Goal: Find specific page/section: Find specific page/section

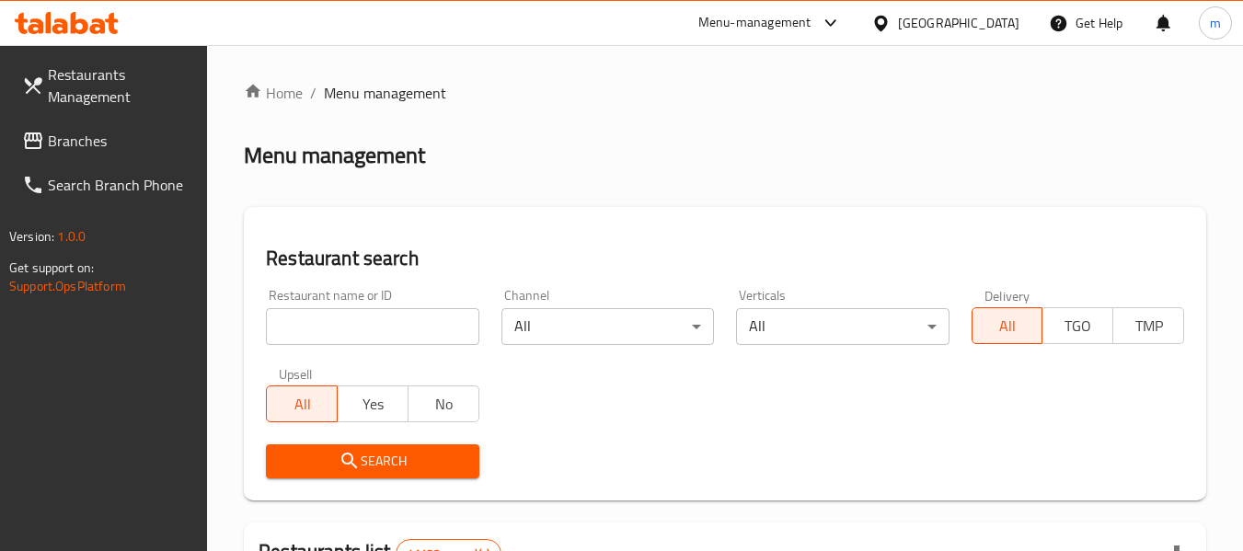
click at [107, 89] on span "Restaurants Management" at bounding box center [120, 85] width 145 height 44
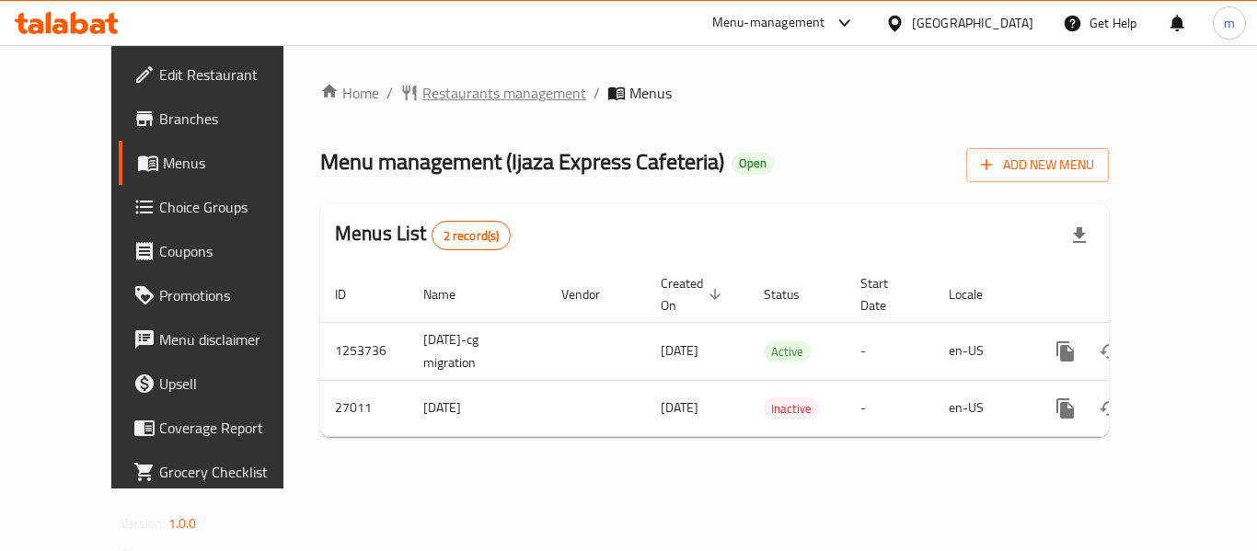
click at [479, 82] on span "Restaurants management" at bounding box center [504, 93] width 164 height 22
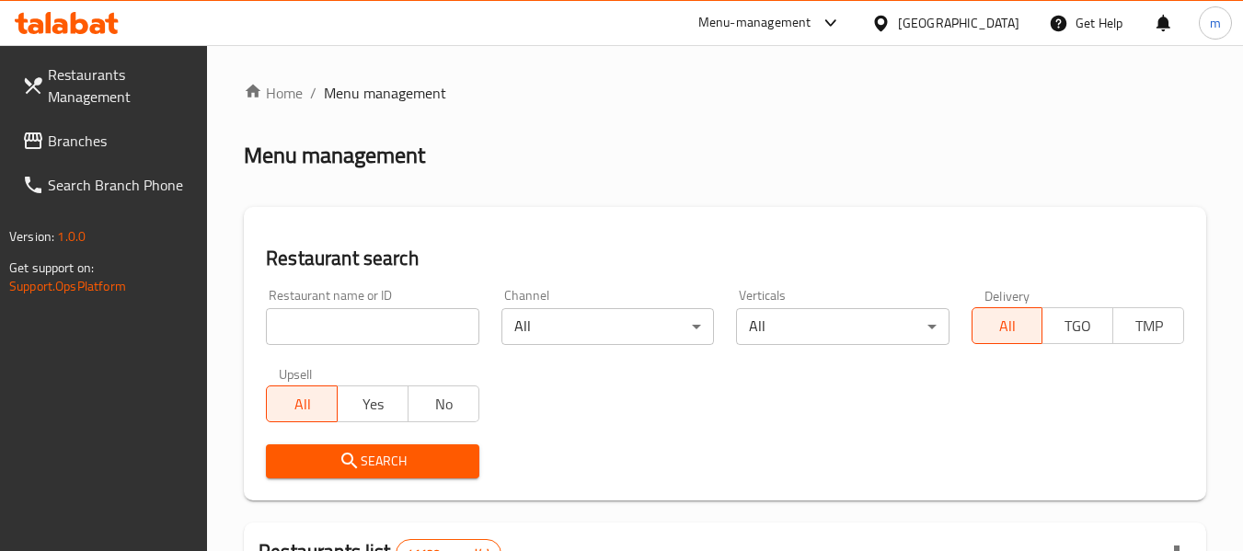
click at [387, 327] on input "search" at bounding box center [372, 326] width 212 height 37
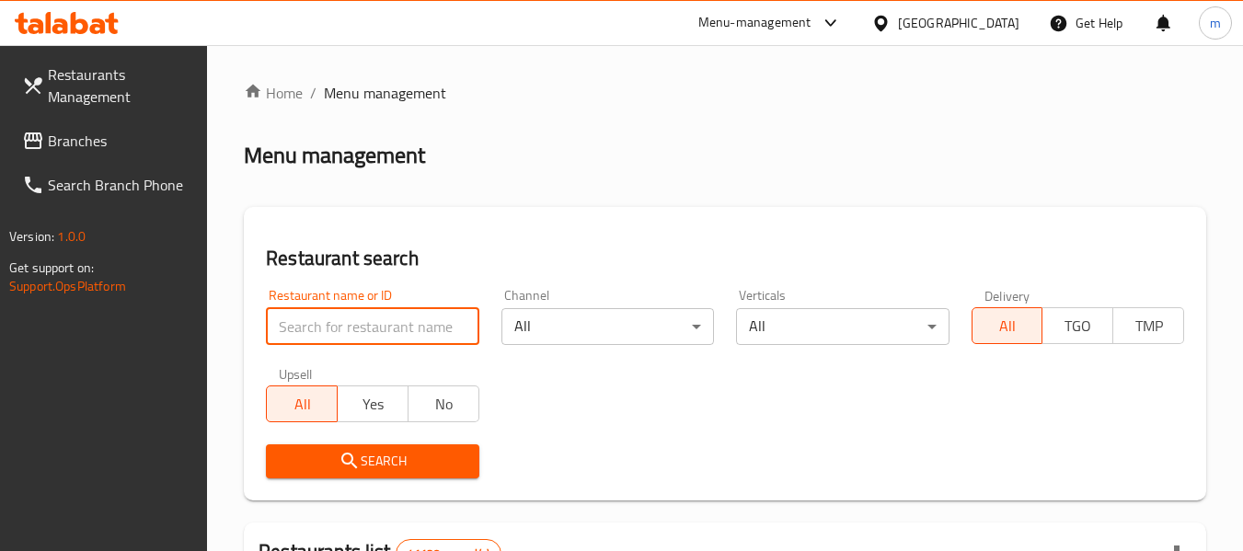
click at [387, 327] on input "search" at bounding box center [372, 326] width 212 height 37
paste input "14042"
type input "14042"
click button "Search" at bounding box center [372, 461] width 212 height 34
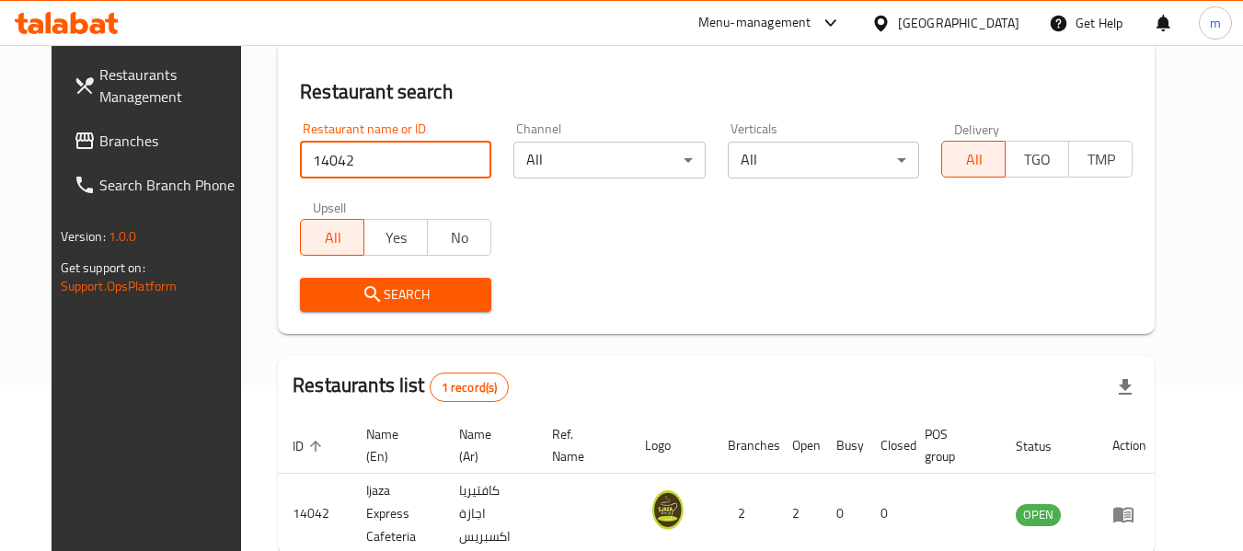
scroll to position [254, 0]
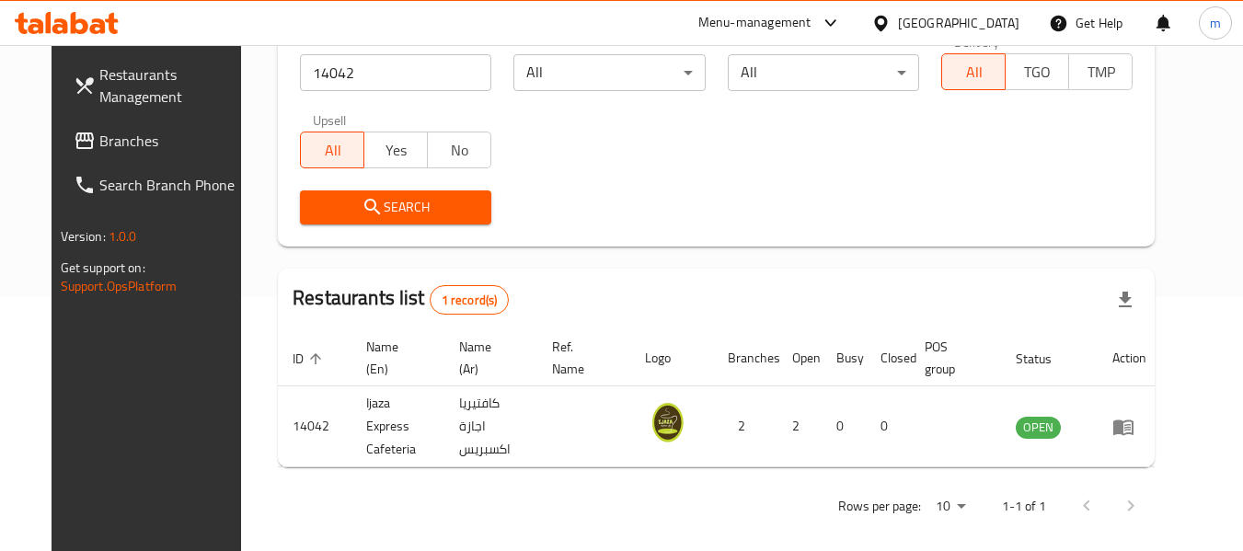
click at [74, 150] on icon at bounding box center [85, 141] width 22 height 22
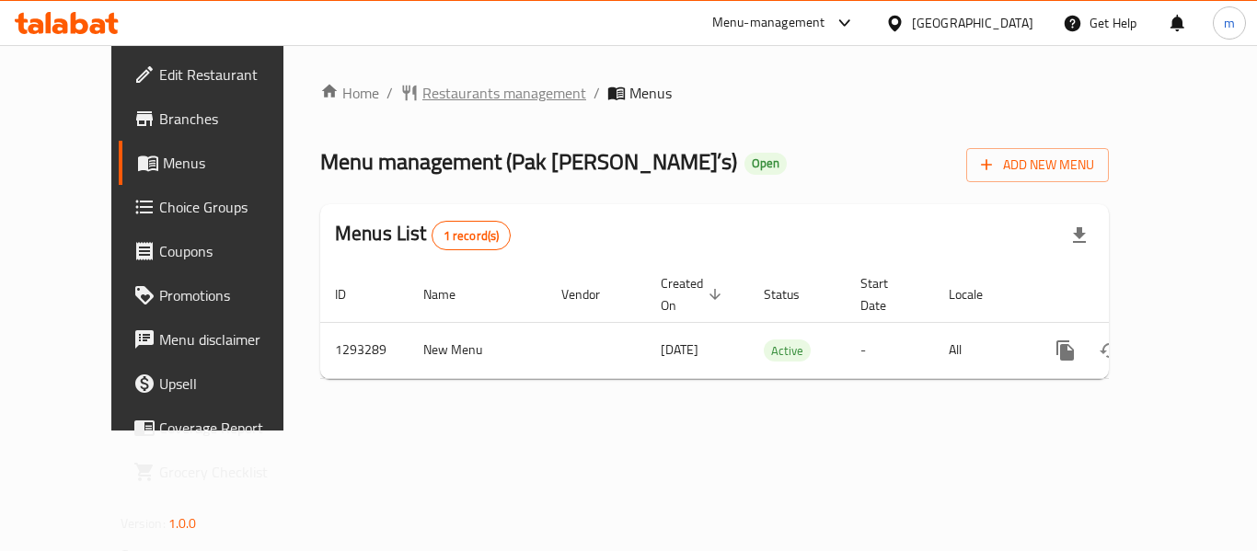
click at [444, 91] on span "Restaurants management" at bounding box center [504, 93] width 164 height 22
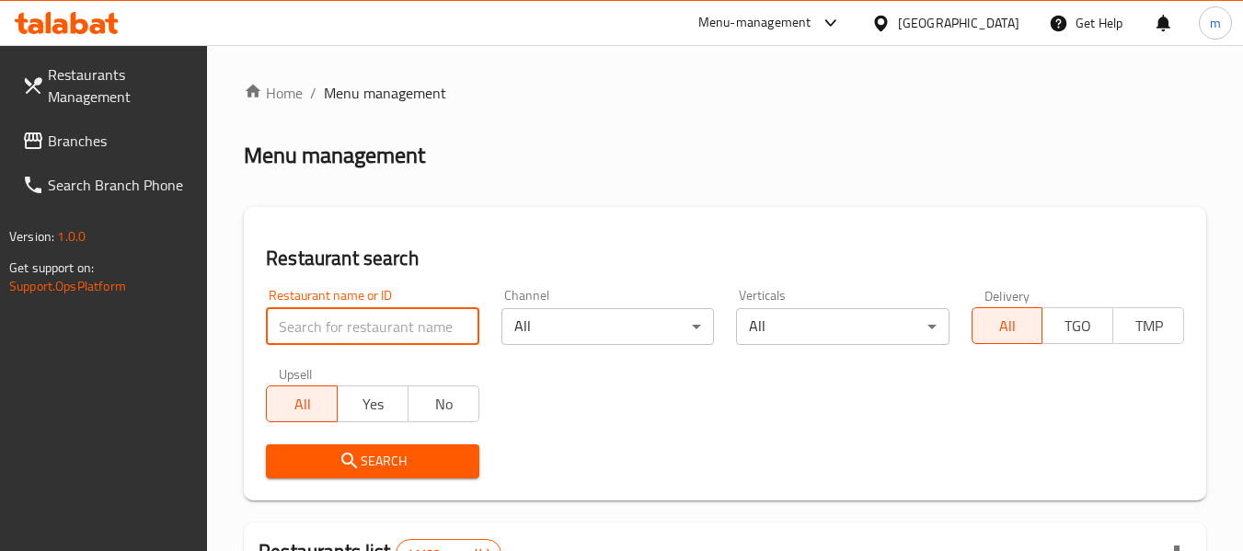
click at [333, 334] on input "search" at bounding box center [372, 326] width 212 height 37
paste input "699447"
type input "699447"
click button "Search" at bounding box center [372, 461] width 212 height 34
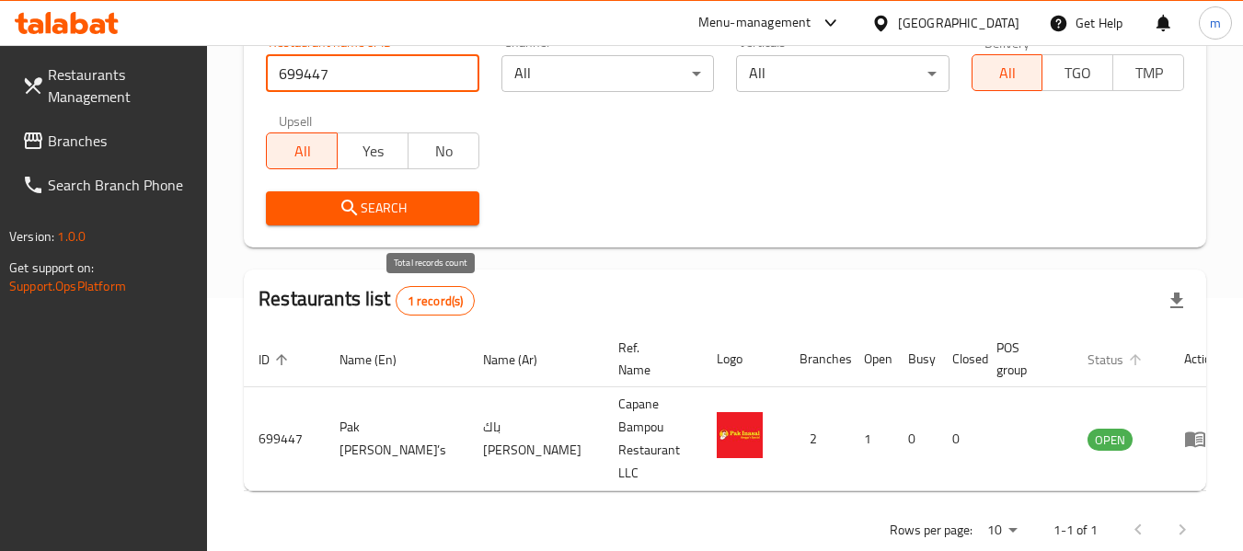
scroll to position [254, 0]
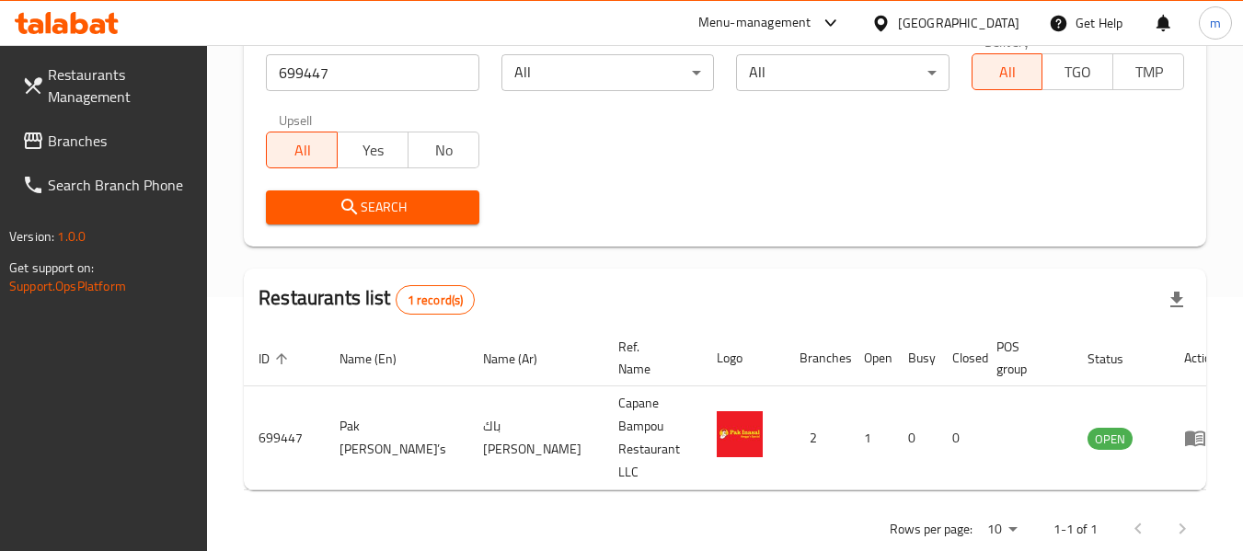
click at [935, 29] on div "[GEOGRAPHIC_DATA]" at bounding box center [958, 23] width 121 height 20
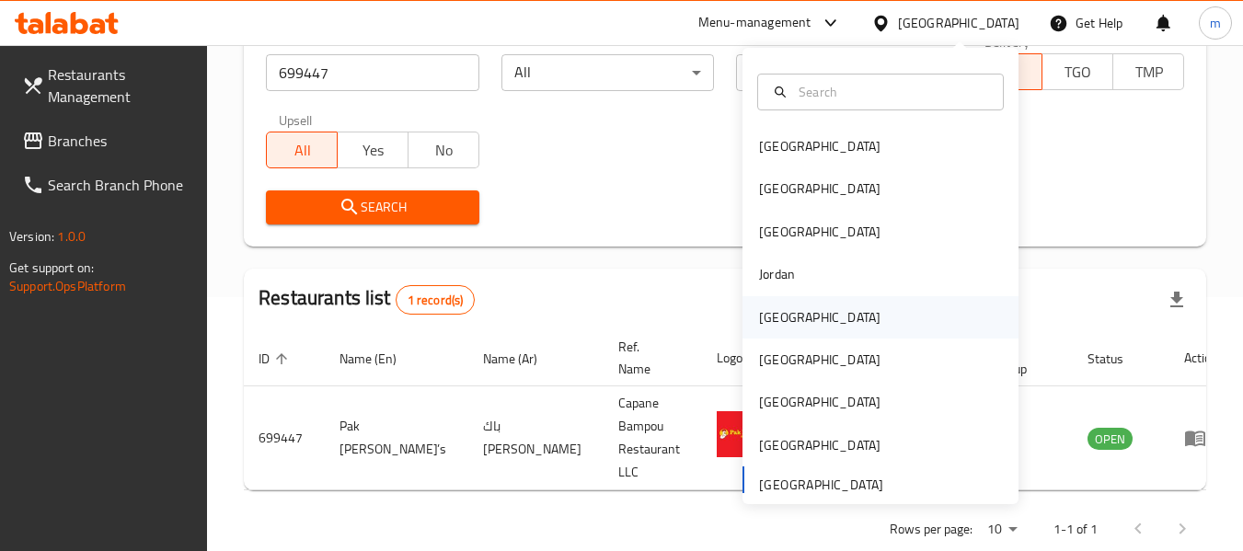
click at [793, 317] on div "Kuwait" at bounding box center [819, 317] width 151 height 42
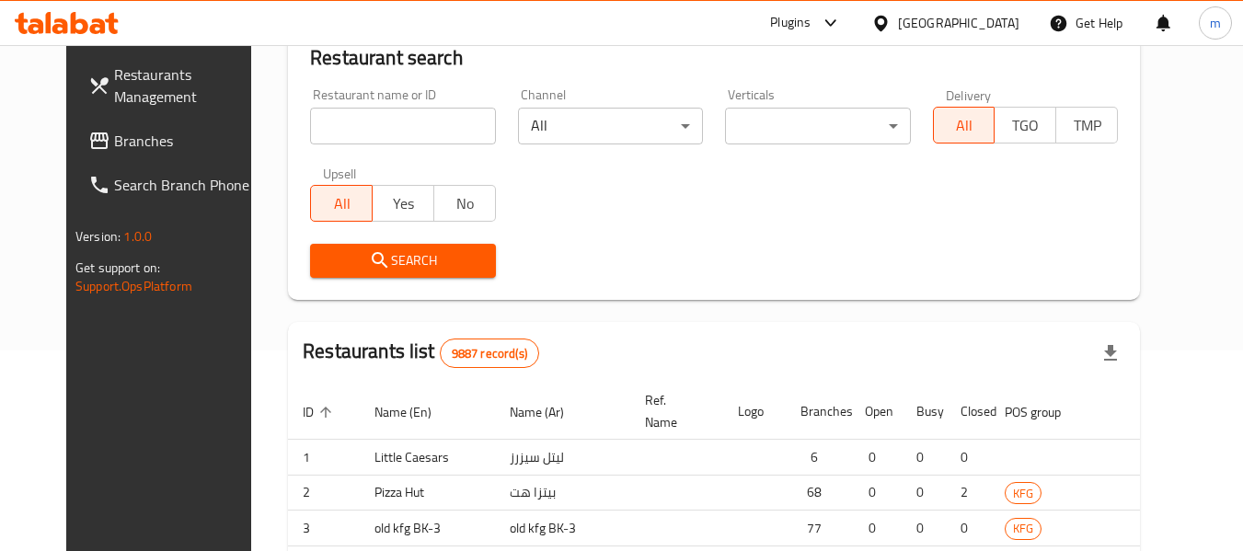
scroll to position [254, 0]
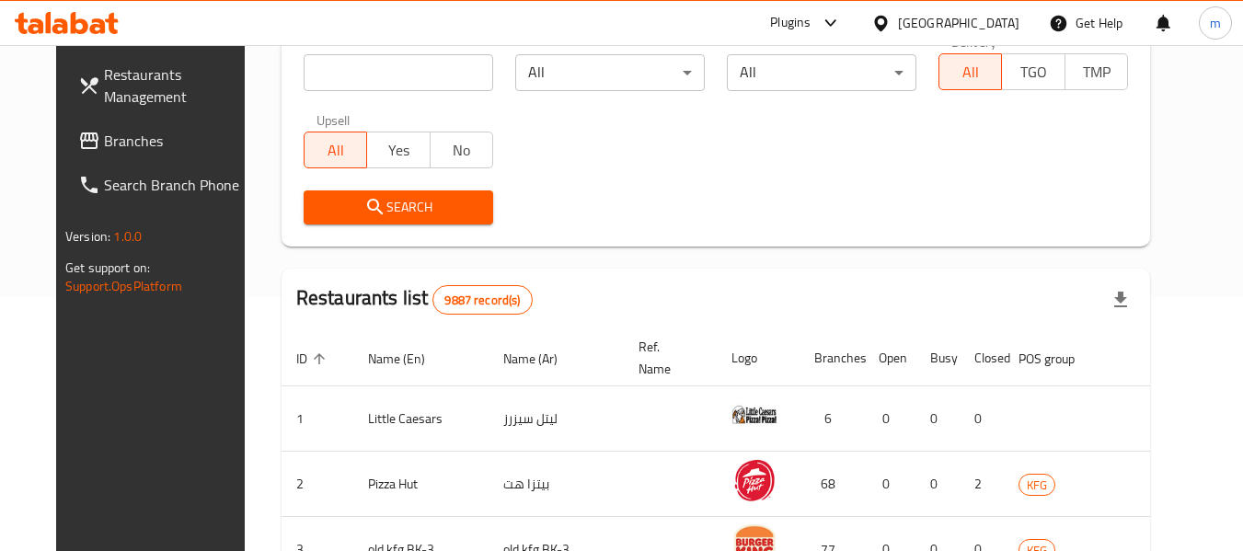
click at [107, 153] on link "Branches" at bounding box center [163, 141] width 201 height 44
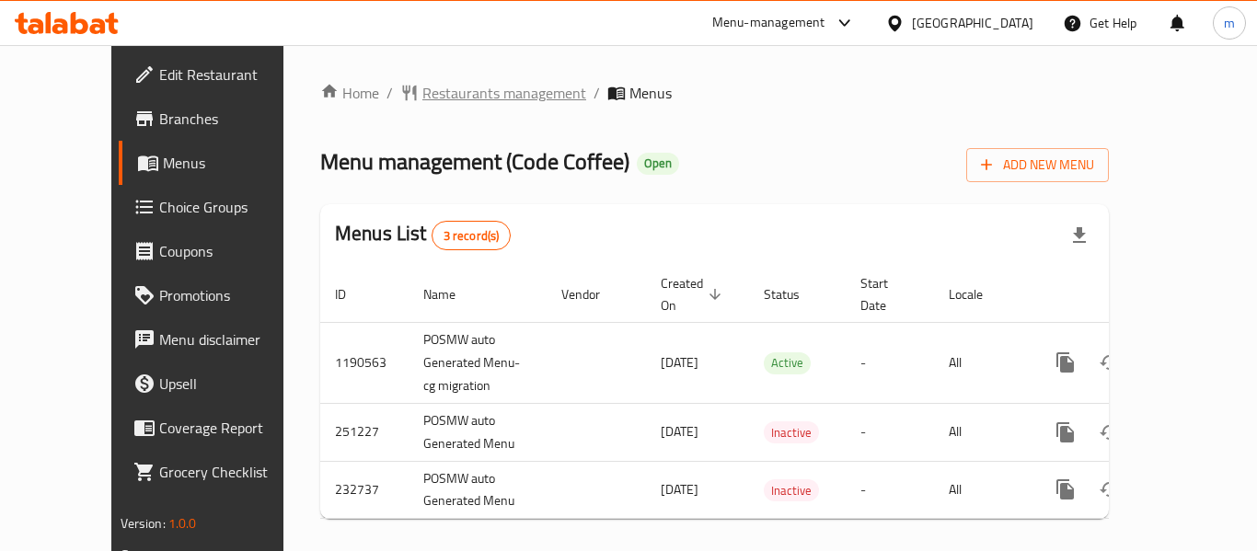
click at [432, 91] on span "Restaurants management" at bounding box center [504, 93] width 164 height 22
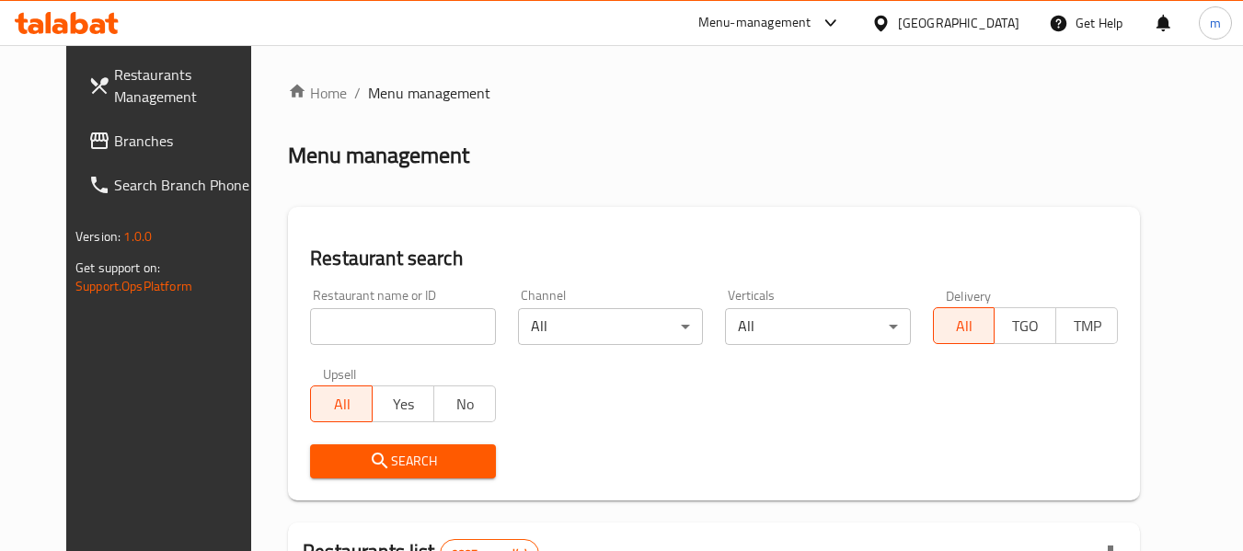
click at [324, 331] on input "search" at bounding box center [402, 326] width 185 height 37
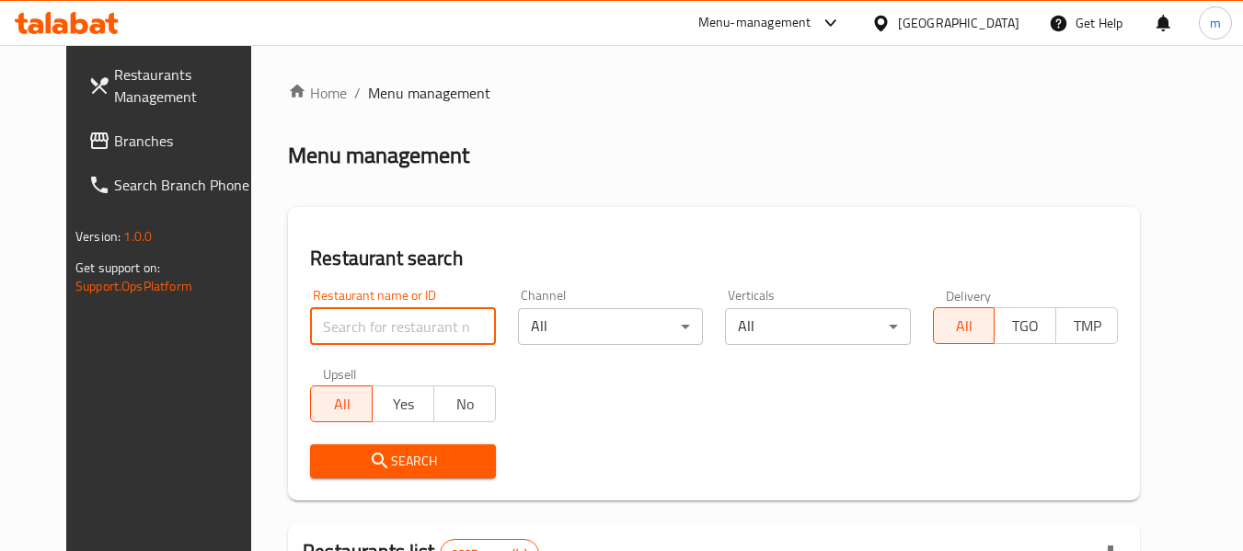
paste input "25902"
type input "25902"
click button "Search" at bounding box center [402, 461] width 185 height 34
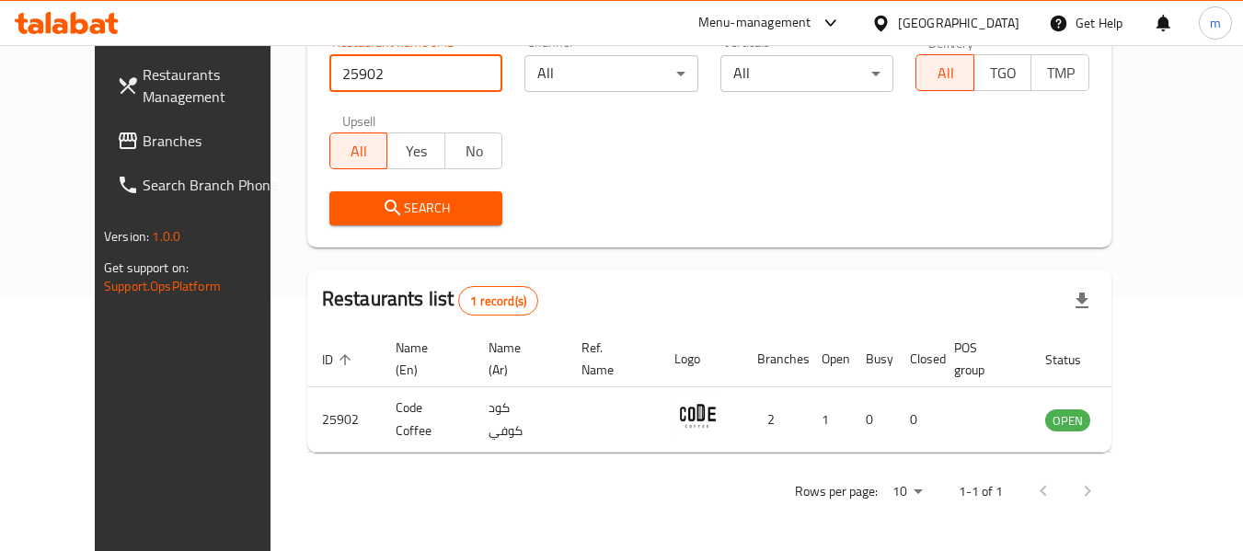
scroll to position [254, 0]
